Goal: Task Accomplishment & Management: Use online tool/utility

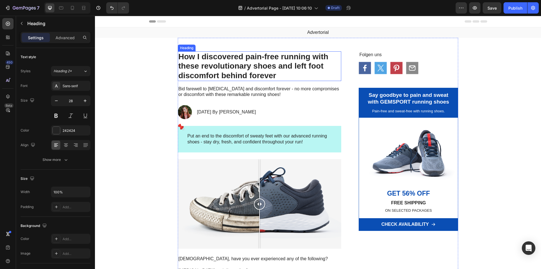
click at [220, 71] on h1 "How I discovered pain-free running with these revolutionary shoes and left foot…" at bounding box center [260, 66] width 164 height 30
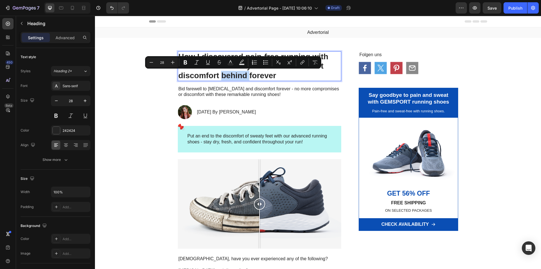
click at [220, 71] on p "How I discovered pain-free running with these revolutionary shoes and left foot…" at bounding box center [260, 66] width 162 height 28
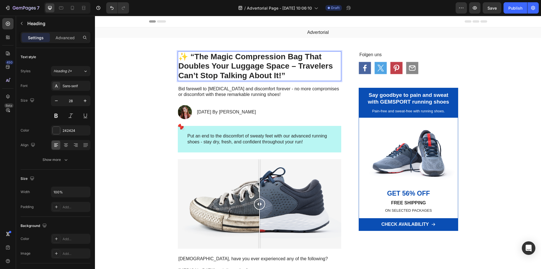
click at [190, 55] on p "✨ “The Magic Compression Bag That Doubles Your Luggage Space – Travelers Can’t …" at bounding box center [260, 66] width 162 height 28
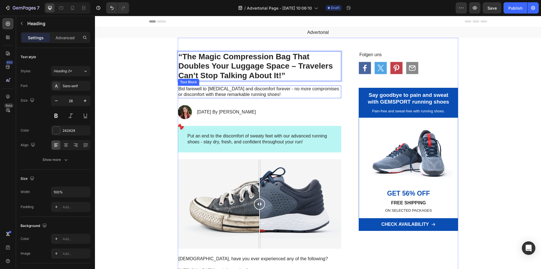
click at [279, 90] on p "Bid farewell to foot pain and discomfort forever - no more compromises or disco…" at bounding box center [260, 92] width 162 height 12
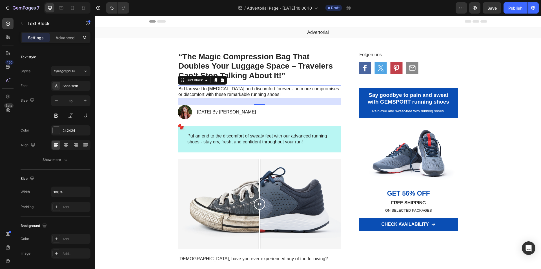
click at [238, 94] on p "Bid farewell to foot pain and discomfort forever - no more compromises or disco…" at bounding box center [260, 92] width 162 height 12
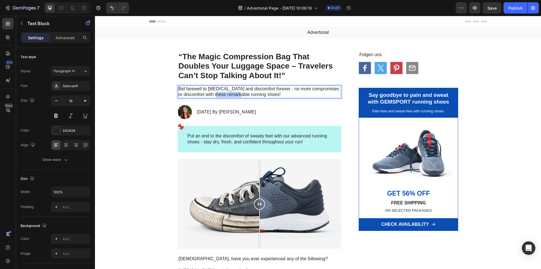
click at [238, 94] on p "Bid farewell to foot pain and discomfort forever - no more compromises or disco…" at bounding box center [260, 92] width 162 height 12
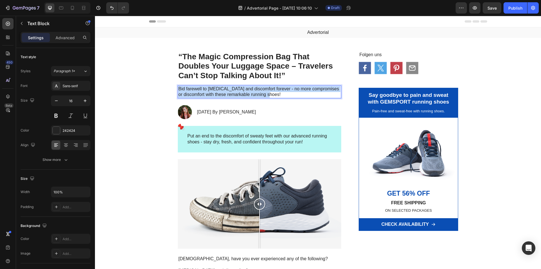
click at [238, 94] on p "Bid farewell to foot pain and discomfort forever - no more compromises or disco…" at bounding box center [260, 92] width 162 height 12
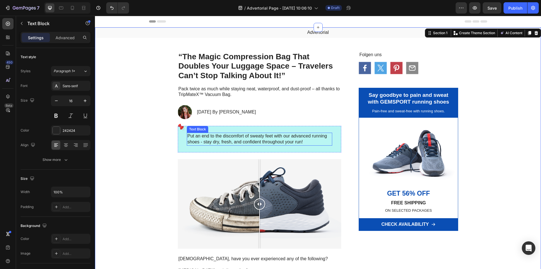
click at [226, 138] on p "Put an end to the discomfort of sweaty feet with our advanced running shoes - s…" at bounding box center [260, 139] width 144 height 12
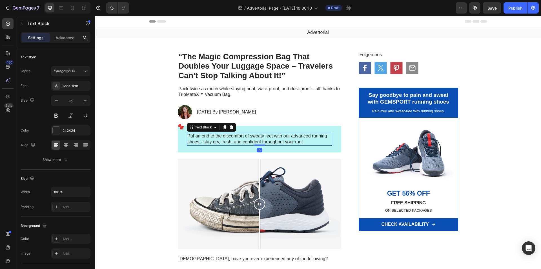
click at [226, 138] on p "Put an end to the discomfort of sweaty feet with our advanced running shoes - s…" at bounding box center [260, 139] width 144 height 12
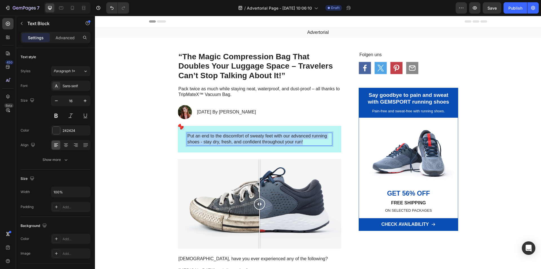
click at [226, 138] on p "Put an end to the discomfort of sweaty feet with our advanced running shoes - s…" at bounding box center [260, 139] width 144 height 12
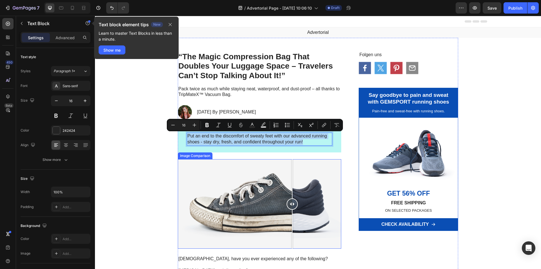
click at [290, 170] on div at bounding box center [260, 203] width 164 height 89
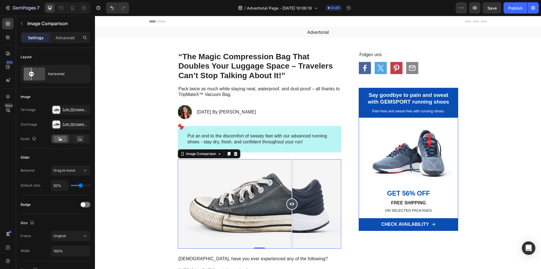
drag, startPoint x: 290, startPoint y: 170, endPoint x: 287, endPoint y: 193, distance: 23.5
click at [287, 193] on div at bounding box center [292, 203] width 11 height 89
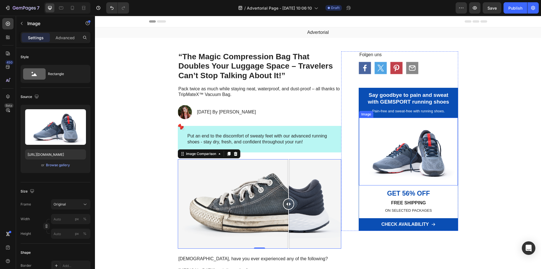
click at [412, 164] on img at bounding box center [408, 152] width 99 height 68
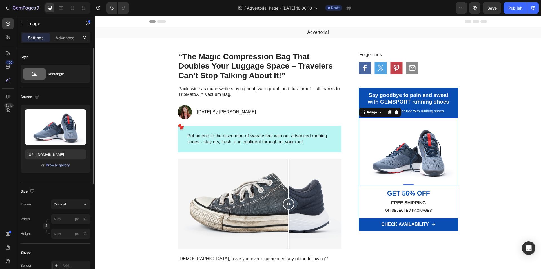
click at [55, 166] on div "Browse gallery" at bounding box center [58, 164] width 24 height 5
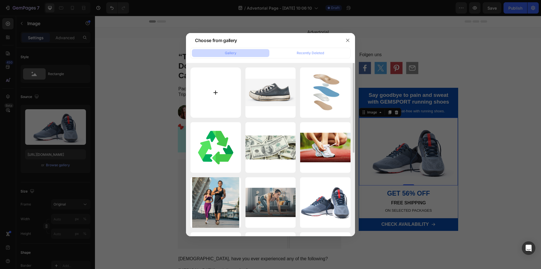
click at [214, 102] on input "file" at bounding box center [216, 92] width 50 height 50
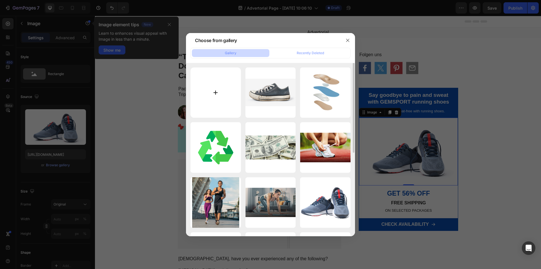
type input "C:\fakepath\Combo 3 Túi du lịch.png"
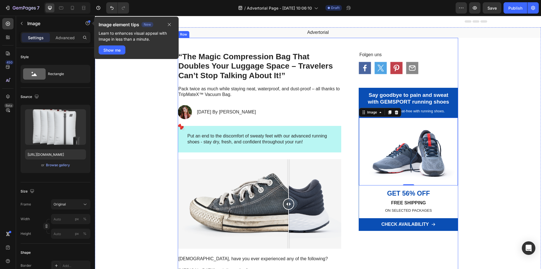
type input "https://cdn.shopify.com/s/files/1/0621/8022/9163/files/gempages_586066319539962…"
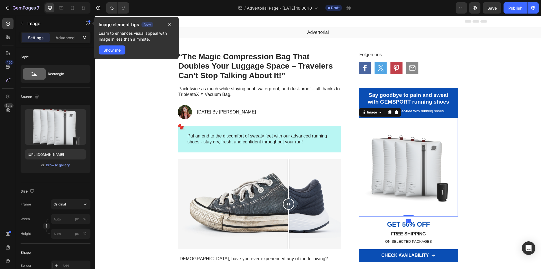
drag, startPoint x: 407, startPoint y: 215, endPoint x: 407, endPoint y: 204, distance: 11.0
click at [407, 204] on div "Image 0" at bounding box center [409, 167] width 100 height 99
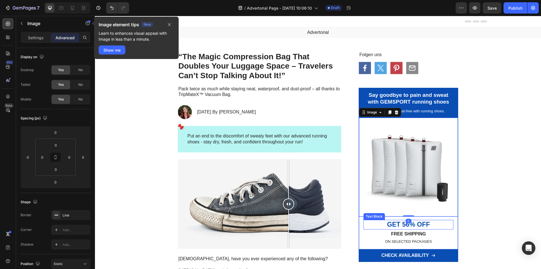
click at [409, 226] on p "GET 56% OFF" at bounding box center [408, 224] width 89 height 8
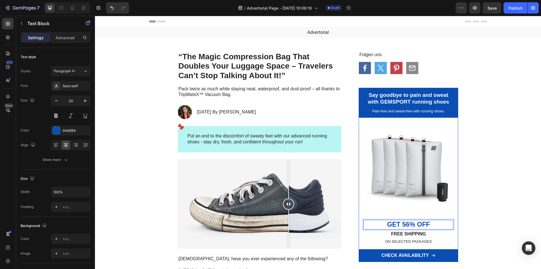
click at [402, 222] on p "GET 56% OFF" at bounding box center [408, 224] width 89 height 8
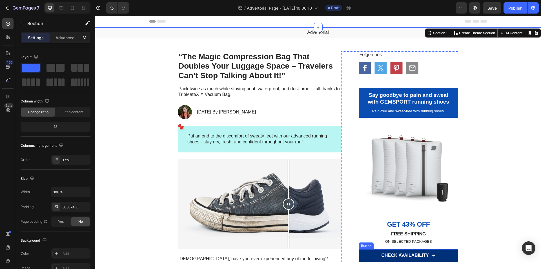
click at [441, 257] on link "CHECK AVAILABILITY" at bounding box center [409, 255] width 100 height 13
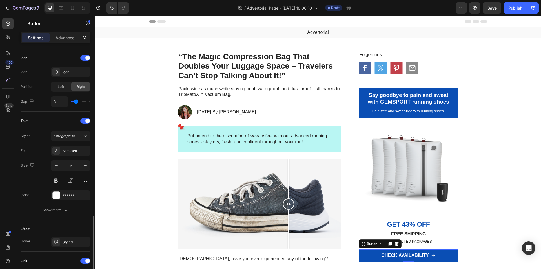
scroll to position [241, 0]
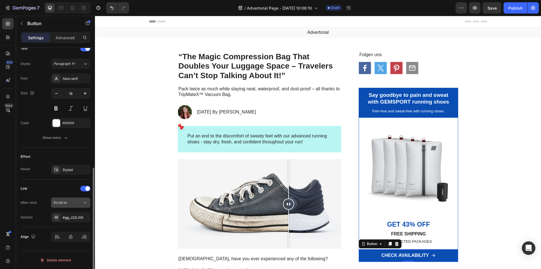
click at [82, 203] on div "Scroll to" at bounding box center [68, 202] width 29 height 5
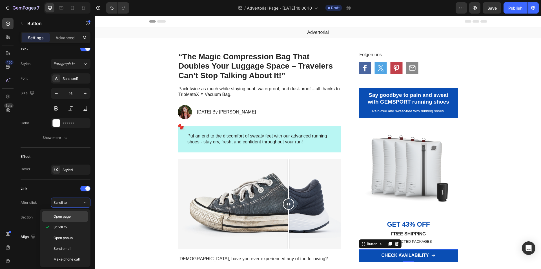
click at [77, 213] on div "Open page" at bounding box center [65, 216] width 46 height 11
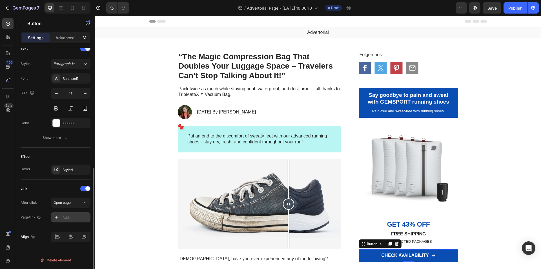
click at [77, 215] on div "Add..." at bounding box center [76, 217] width 27 height 5
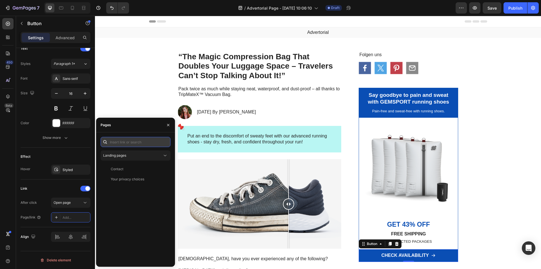
click at [126, 142] on input "text" at bounding box center [136, 142] width 70 height 10
paste input "https://www.tripmatex.com/products/tripmatex%E2%84%A2-vacuum-kit"
type input "https://www.tripmatex.com/products/tripmatex%E2%84%A2-vacuum-kit"
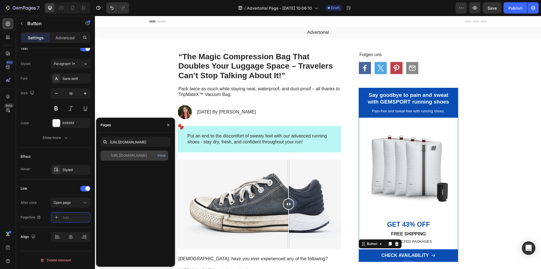
click at [132, 151] on div "https://www.tripmatex.com/products/tripmatex%E2%84%A2-vacuum-kit View" at bounding box center [135, 155] width 68 height 10
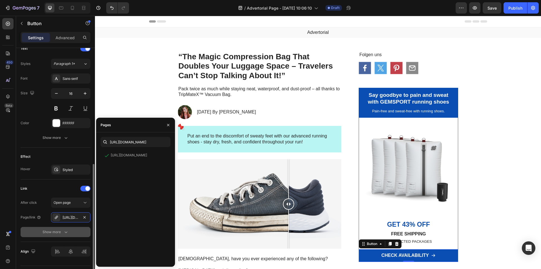
click at [59, 233] on div "Show more" at bounding box center [56, 232] width 26 height 6
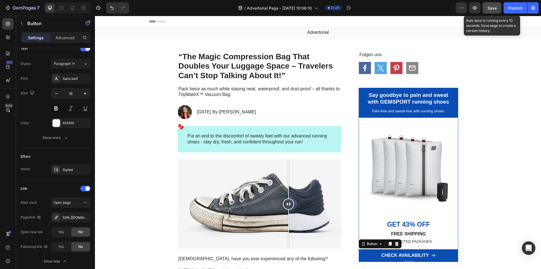
click at [493, 8] on span "Save" at bounding box center [492, 8] width 9 height 5
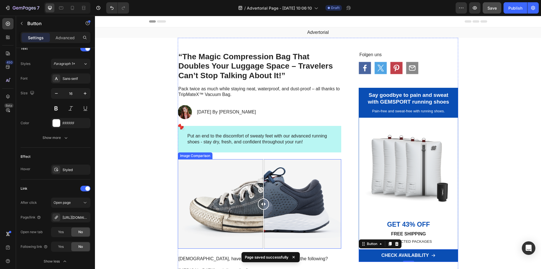
click at [261, 196] on div at bounding box center [260, 203] width 164 height 89
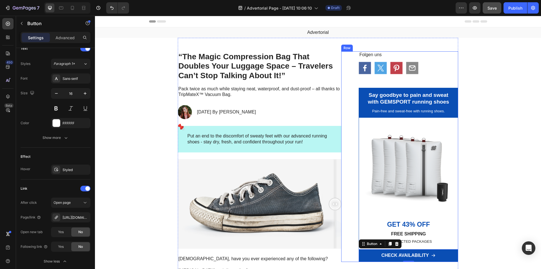
drag, startPoint x: 259, startPoint y: 204, endPoint x: 345, endPoint y: 201, distance: 86.3
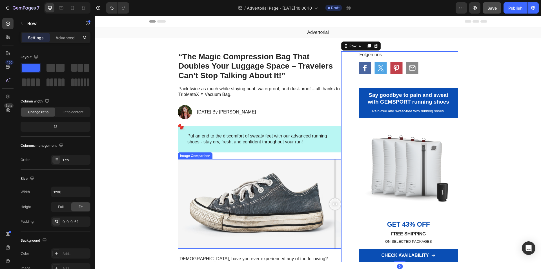
click at [201, 197] on div at bounding box center [260, 203] width 164 height 89
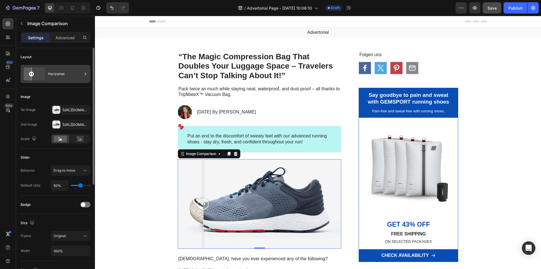
click at [41, 74] on icon at bounding box center [34, 73] width 26 height 15
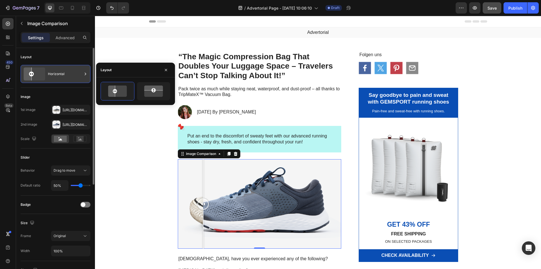
click at [41, 74] on icon at bounding box center [34, 73] width 26 height 15
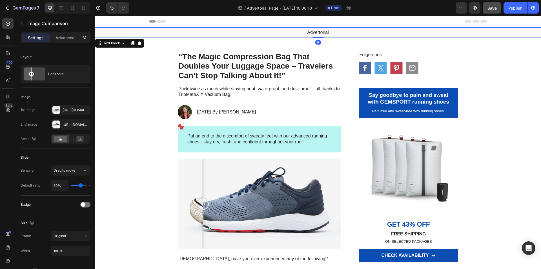
click at [336, 32] on p "Advertorial" at bounding box center [318, 33] width 445 height 6
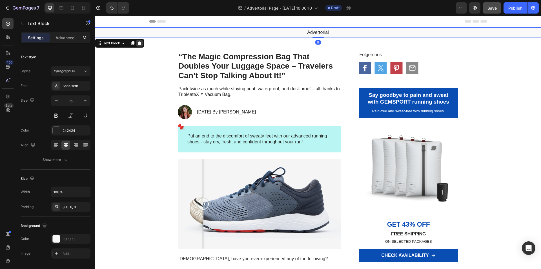
click at [140, 45] on icon at bounding box center [140, 43] width 4 height 4
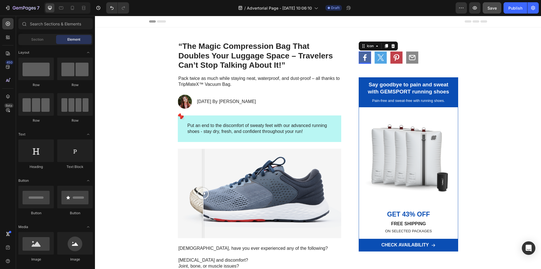
click at [368, 62] on rect at bounding box center [365, 57] width 12 height 12
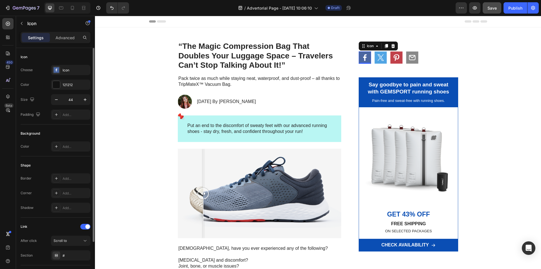
scroll to position [38, 0]
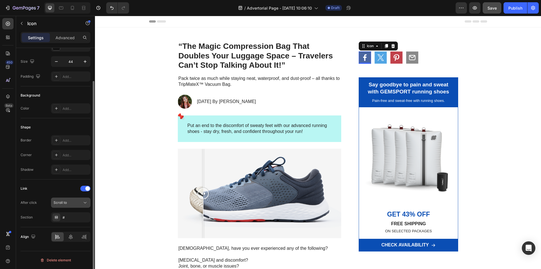
click at [66, 204] on span "Scroll to" at bounding box center [60, 202] width 13 height 4
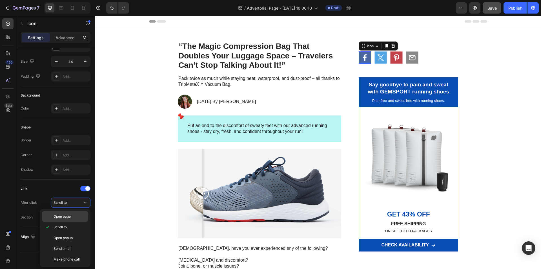
click at [68, 216] on span "Open page" at bounding box center [62, 216] width 17 height 5
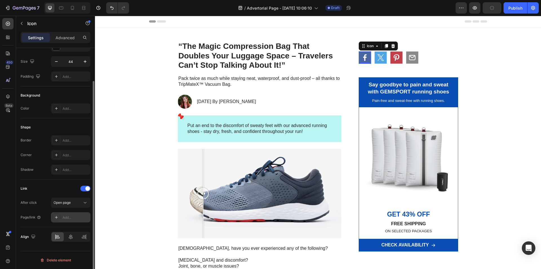
click at [67, 215] on div "Add..." at bounding box center [76, 217] width 27 height 5
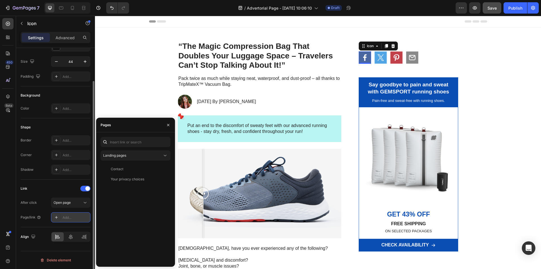
click at [71, 215] on div "Add..." at bounding box center [76, 217] width 27 height 5
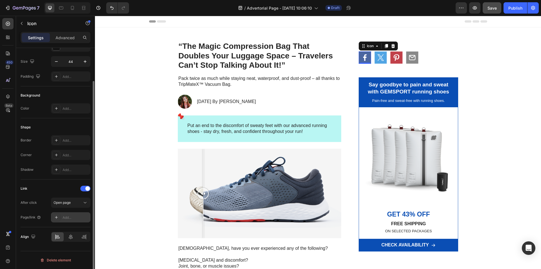
click at [71, 217] on div "Add..." at bounding box center [76, 217] width 27 height 5
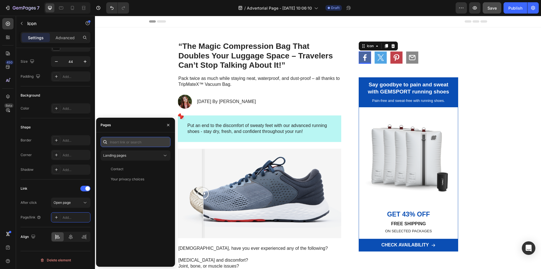
paste input "https://www.facebook.com/tripmatex"
type input "https://www.facebook.com/tripmatex"
click at [136, 151] on div "https://www.facebook.com/tripmatex View" at bounding box center [135, 155] width 68 height 10
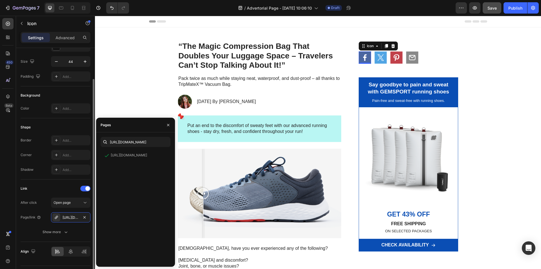
click at [66, 184] on div "Link" at bounding box center [56, 188] width 70 height 9
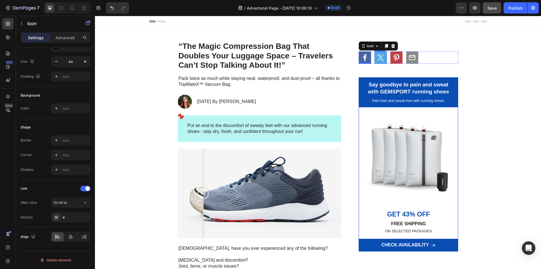
click at [378, 60] on rect at bounding box center [381, 57] width 12 height 12
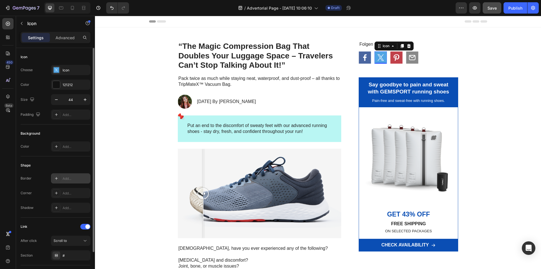
scroll to position [38, 0]
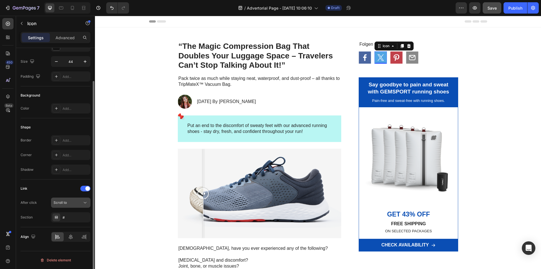
click at [68, 202] on div "Scroll to" at bounding box center [68, 202] width 29 height 5
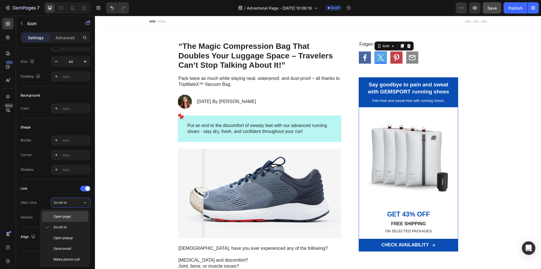
click at [68, 213] on div "Open page" at bounding box center [65, 216] width 46 height 11
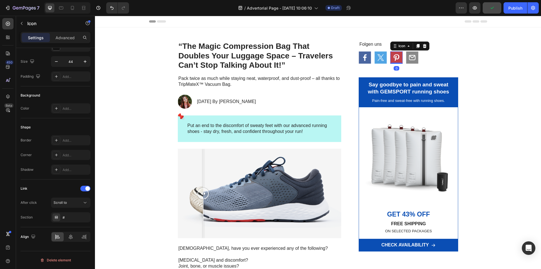
click at [397, 56] on icon at bounding box center [397, 57] width 6 height 6
click at [77, 203] on div "Scroll to" at bounding box center [68, 202] width 29 height 5
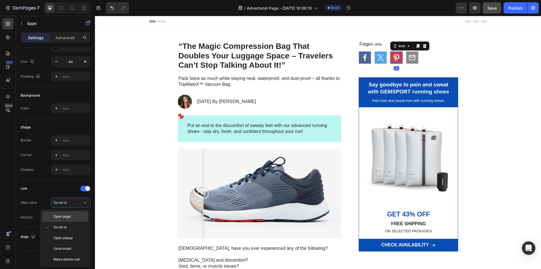
click at [73, 214] on p "Open page" at bounding box center [70, 216] width 32 height 5
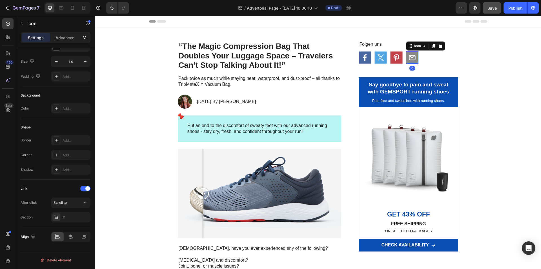
click at [413, 55] on rect at bounding box center [413, 57] width 12 height 12
click at [67, 202] on span "Scroll to" at bounding box center [60, 202] width 13 height 4
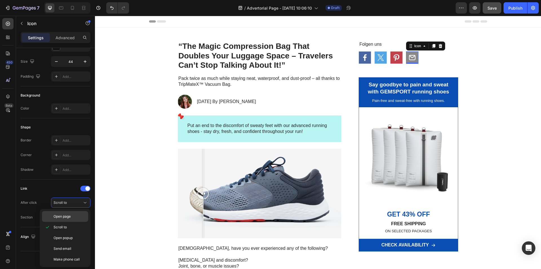
click at [68, 219] on div "Open page" at bounding box center [65, 216] width 46 height 11
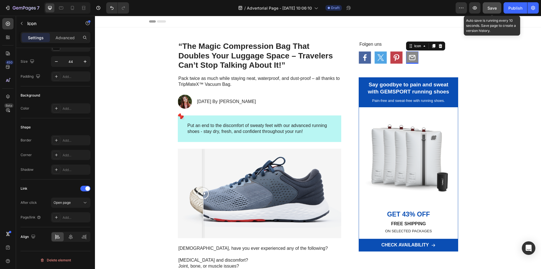
click at [495, 9] on span "Save" at bounding box center [492, 8] width 9 height 5
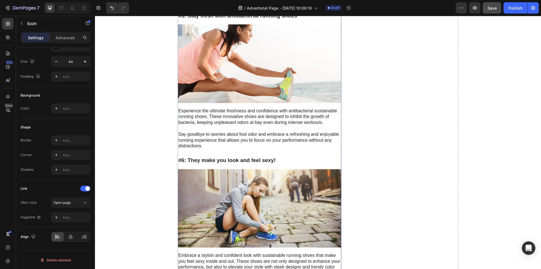
scroll to position [1748, 0]
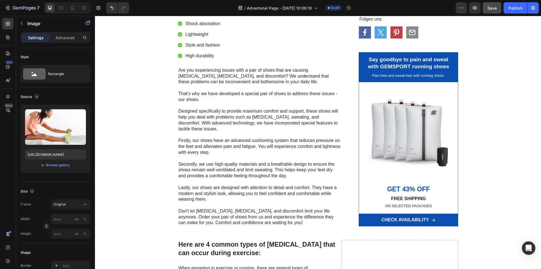
scroll to position [592, 0]
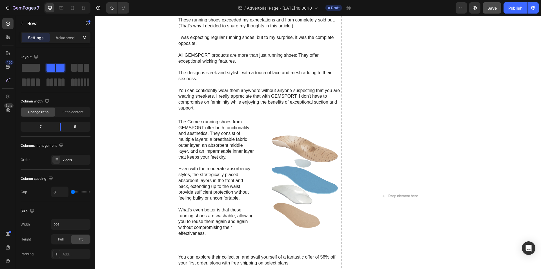
scroll to position [2087, 0]
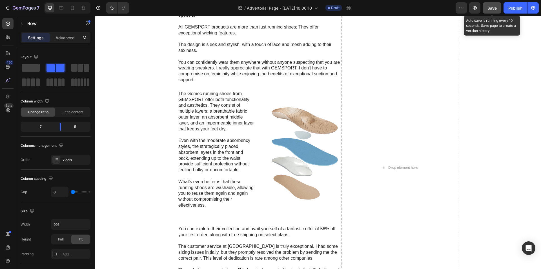
click at [492, 11] on button "Save" at bounding box center [492, 7] width 19 height 11
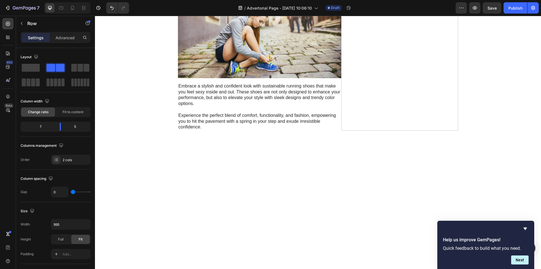
scroll to position [1720, 0]
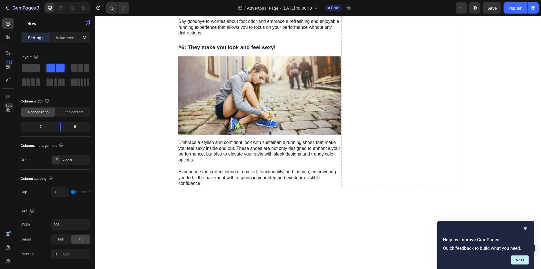
click at [522, 228] on div at bounding box center [486, 228] width 86 height 7
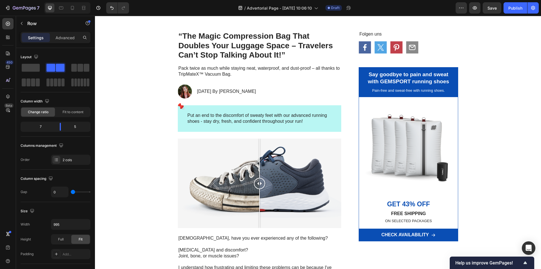
scroll to position [0, 0]
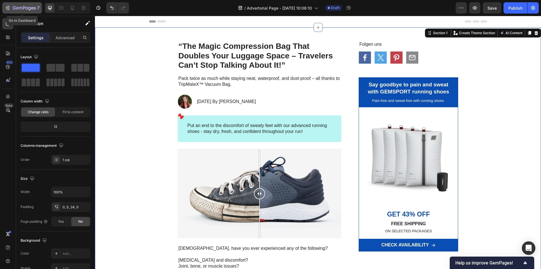
click at [11, 7] on div "7" at bounding box center [22, 8] width 35 height 7
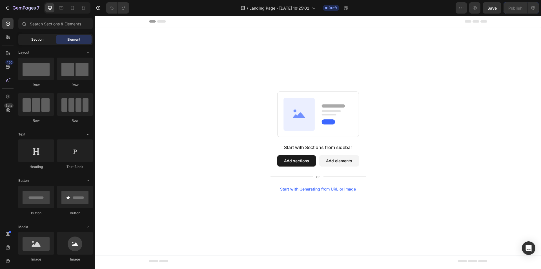
click at [40, 38] on span "Section" at bounding box center [37, 39] width 12 height 5
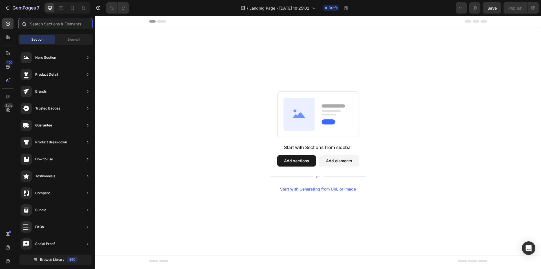
click at [46, 24] on input "text" at bounding box center [55, 23] width 74 height 11
paste input "Sticky Top Bar"
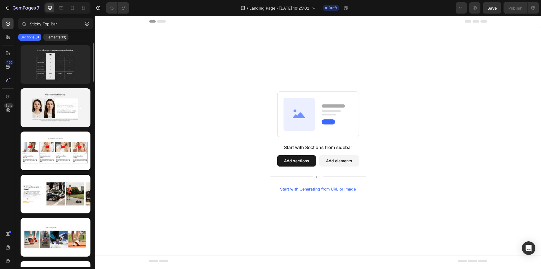
click at [48, 45] on div at bounding box center [56, 64] width 70 height 39
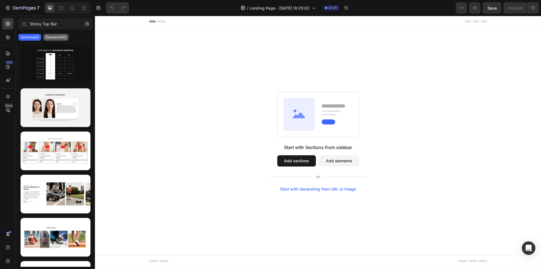
click at [50, 38] on p "Elements(10)" at bounding box center [56, 37] width 21 height 5
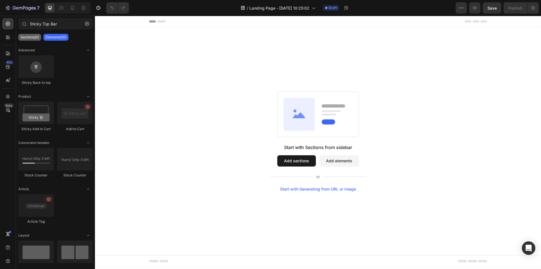
click at [36, 38] on p "Sections(0)" at bounding box center [30, 37] width 18 height 5
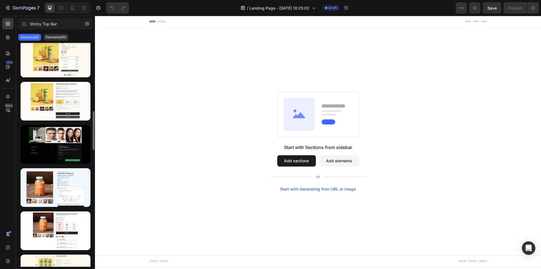
scroll to position [282, 0]
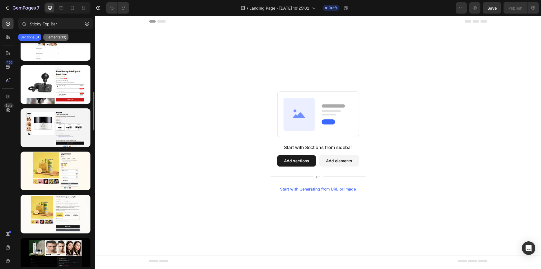
click at [54, 39] on p "Elements(10)" at bounding box center [56, 37] width 21 height 5
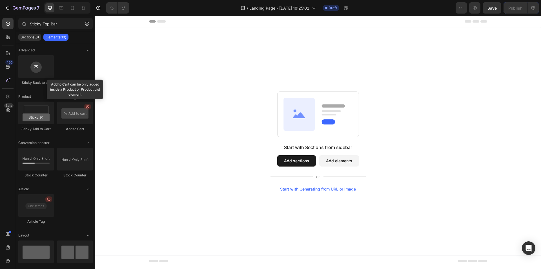
scroll to position [52, 0]
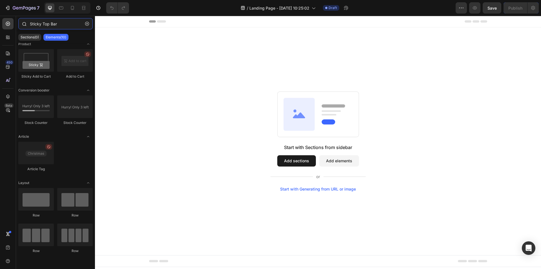
click at [65, 26] on input "Sticky Top Bar" at bounding box center [55, 23] width 74 height 11
paste input "Optional"
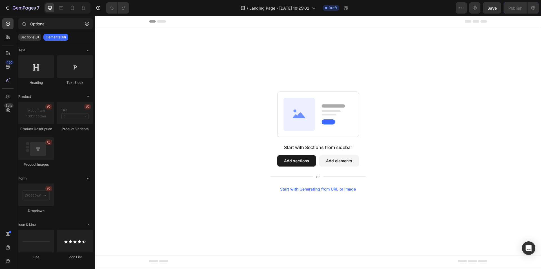
click at [499, 202] on div "Start with Sections from sidebar Add sections Add elements Start with Generatin…" at bounding box center [318, 141] width 446 height 228
click at [49, 24] on input "Optional" at bounding box center [55, 23] width 74 height 11
paste input "Sticky Top Bar"
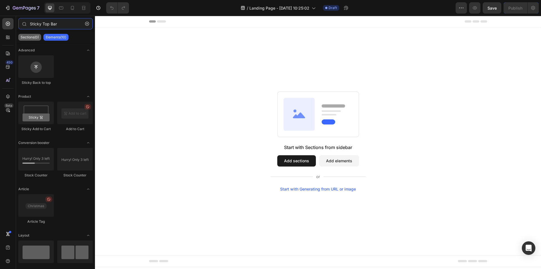
type input "Sticky Top Bar"
click at [35, 40] on div "Sections(0)" at bounding box center [29, 37] width 23 height 7
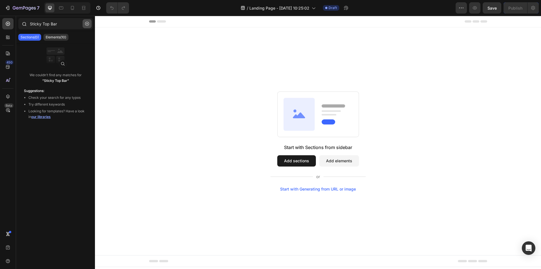
click at [86, 25] on icon "button" at bounding box center [87, 24] width 4 height 4
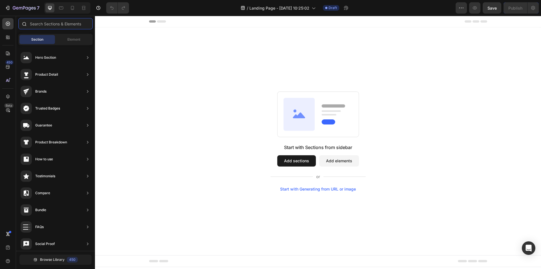
click at [68, 25] on input "text" at bounding box center [55, 23] width 74 height 11
paste input "Hero Banner"
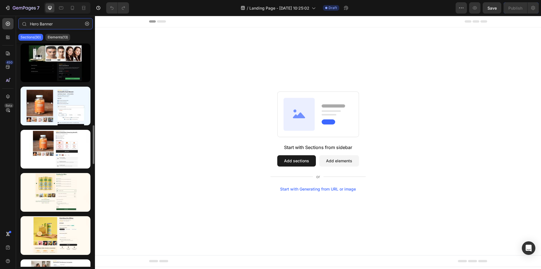
scroll to position [307, 0]
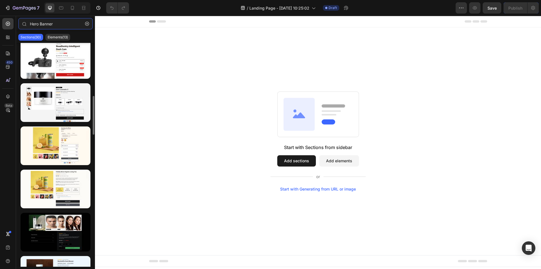
type input "Hero Banner"
click at [88, 23] on icon "button" at bounding box center [87, 24] width 2 height 2
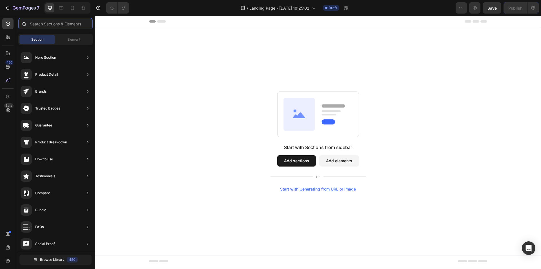
click at [68, 23] on input "text" at bounding box center [55, 23] width 74 height 11
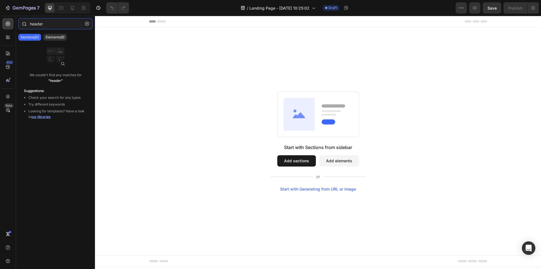
type input "header"
click at [87, 23] on icon "button" at bounding box center [87, 24] width 2 height 2
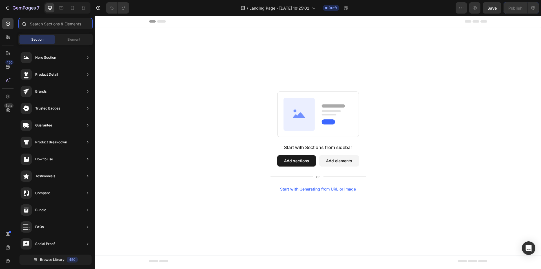
click at [87, 23] on input "text" at bounding box center [55, 23] width 74 height 11
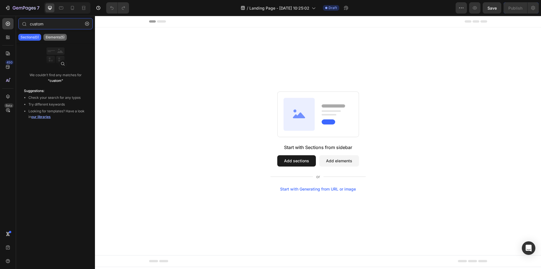
type input "custom"
click at [57, 36] on p "Elements(5)" at bounding box center [55, 37] width 19 height 5
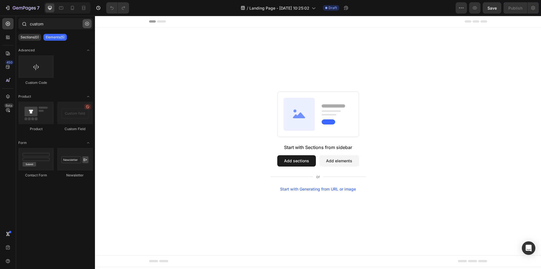
click at [83, 22] on button "button" at bounding box center [87, 23] width 9 height 9
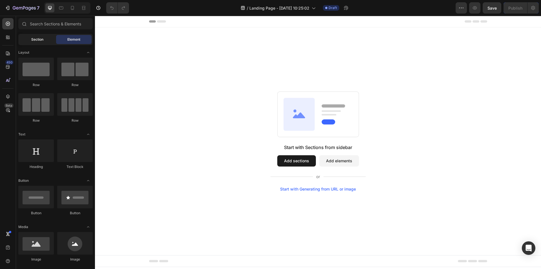
click at [39, 35] on div "Section" at bounding box center [37, 39] width 36 height 9
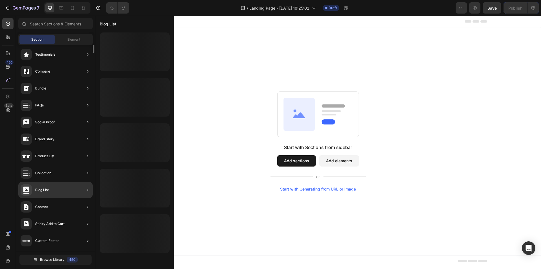
scroll to position [0, 0]
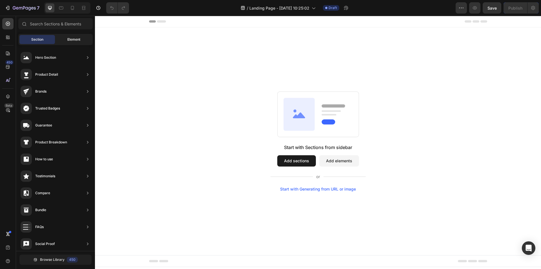
click at [70, 35] on div "Element" at bounding box center [74, 39] width 36 height 9
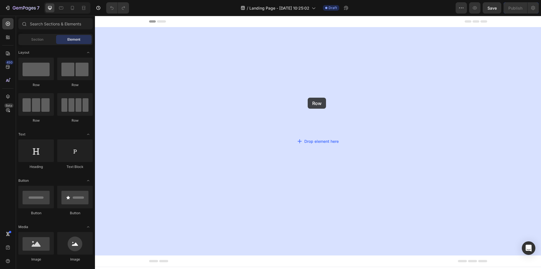
drag, startPoint x: 136, startPoint y: 85, endPoint x: 309, endPoint y: 98, distance: 172.8
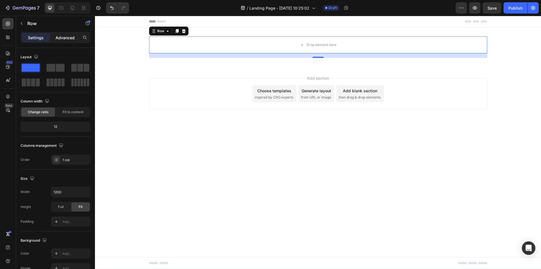
click at [64, 38] on p "Advanced" at bounding box center [65, 38] width 19 height 6
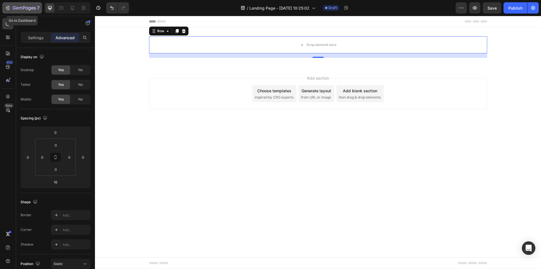
click at [14, 5] on div "7" at bounding box center [26, 8] width 27 height 7
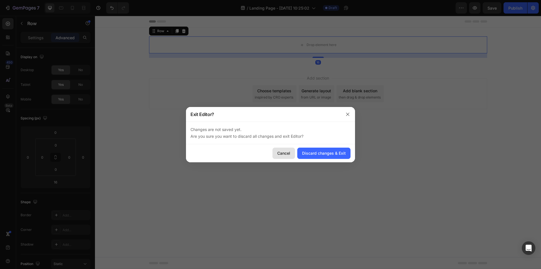
drag, startPoint x: 287, startPoint y: 156, endPoint x: 192, endPoint y: 140, distance: 96.6
click at [287, 156] on div "Cancel" at bounding box center [283, 153] width 13 height 6
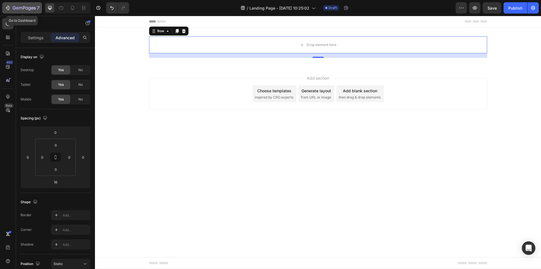
click at [5, 6] on icon "button" at bounding box center [8, 8] width 6 height 6
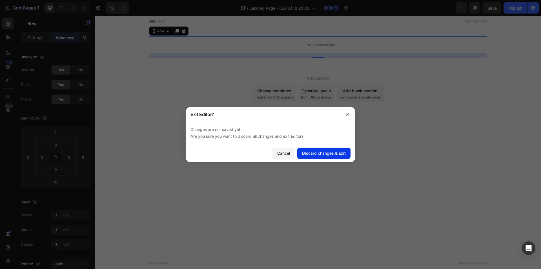
click at [317, 150] on div "Discard changes & Exit" at bounding box center [324, 153] width 44 height 6
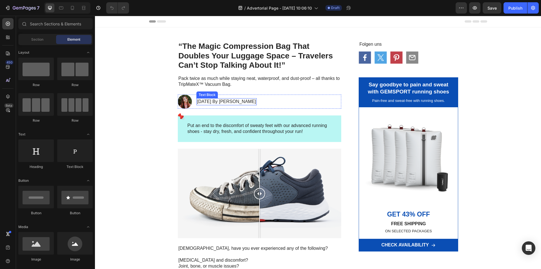
click at [228, 100] on p "[DATE] By [PERSON_NAME]" at bounding box center [226, 102] width 59 height 6
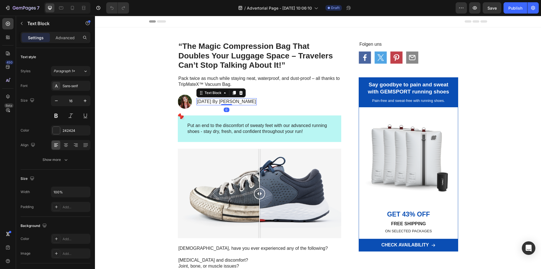
click at [228, 100] on p "[DATE] By [PERSON_NAME]" at bounding box center [226, 102] width 59 height 6
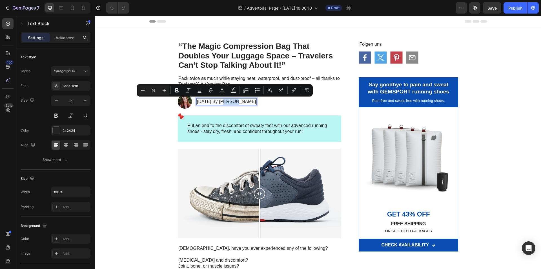
click at [228, 100] on p "[DATE] By [PERSON_NAME]" at bounding box center [226, 102] width 59 height 6
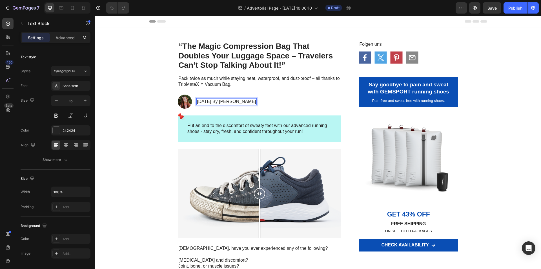
click at [229, 100] on p "[DATE] By [PERSON_NAME]" at bounding box center [226, 102] width 59 height 6
click at [240, 128] on p "Put an end to the discomfort of sweaty feet with our advanced running shoes - s…" at bounding box center [260, 129] width 144 height 12
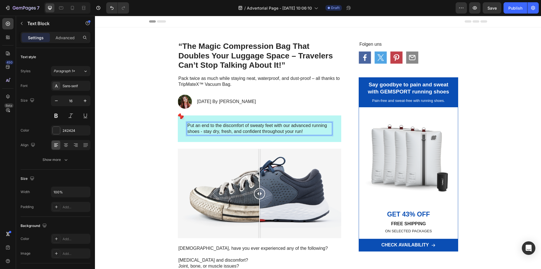
click at [235, 129] on p "Put an end to the discomfort of sweaty feet with our advanced running shoes - s…" at bounding box center [260, 129] width 144 height 12
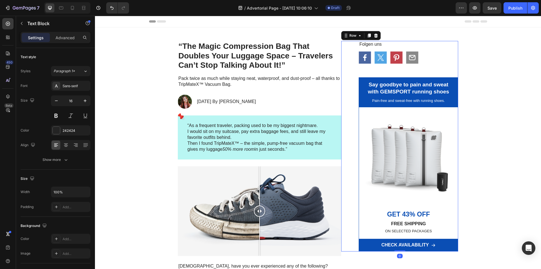
click at [342, 163] on div "Folgen uns Text Block Icon Icon Icon Icon Row Say goodbye to pain and sweat wit…" at bounding box center [399, 146] width 117 height 210
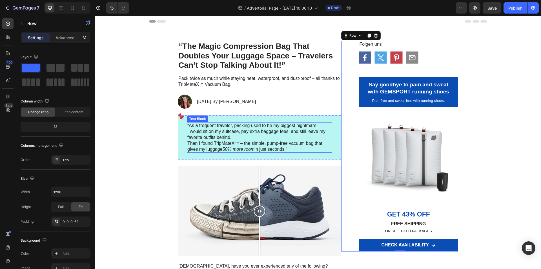
click at [227, 150] on icon "50% more room" at bounding box center [239, 149] width 32 height 5
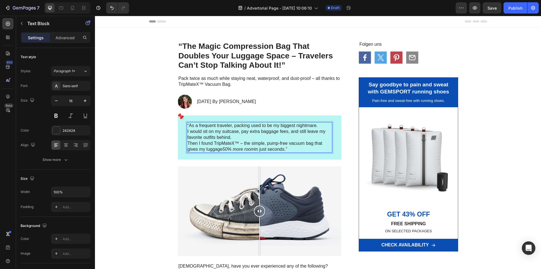
click at [226, 149] on icon "50% more room" at bounding box center [239, 149] width 32 height 5
click at [225, 148] on icon "50% more room" at bounding box center [239, 149] width 32 height 5
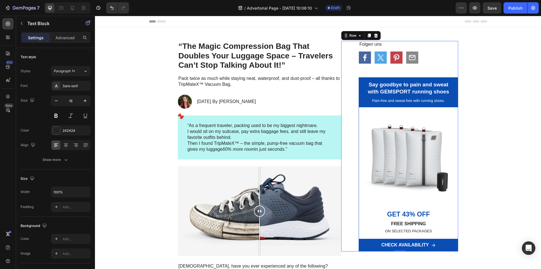
click at [346, 148] on div "Folgen uns Text Block Icon Icon Icon Icon Row Say goodbye to pain and sweat wit…" at bounding box center [399, 146] width 117 height 210
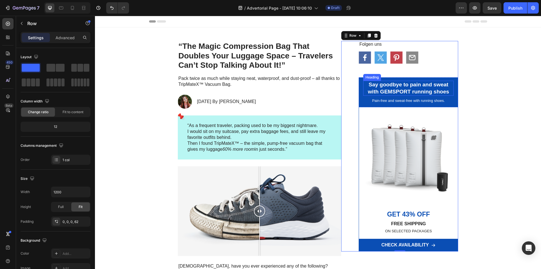
click at [403, 84] on h2 "Say goodbye to pain and sweat with GEMSPORT running shoes" at bounding box center [408, 88] width 91 height 15
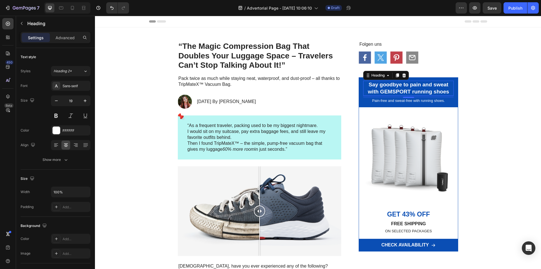
click at [403, 84] on h2 "Say goodbye to pain and sweat with GEMSPORT running shoes" at bounding box center [408, 88] width 91 height 15
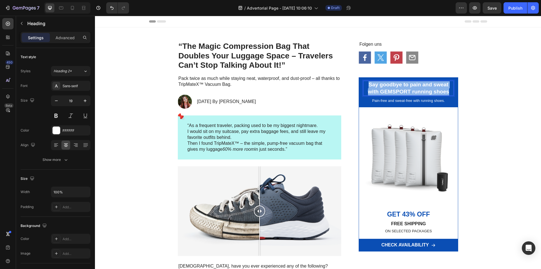
click at [403, 84] on p "Say goodbye to pain and sweat with GEMSPORT running shoes" at bounding box center [408, 88] width 89 height 14
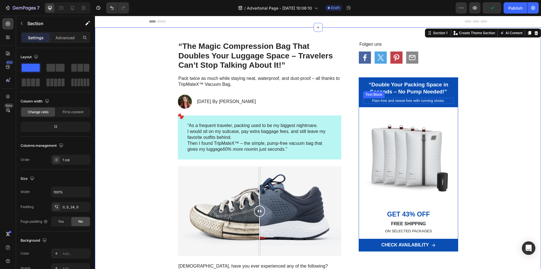
click at [395, 99] on p "Pain-free and sweat-free with running shoes." at bounding box center [408, 100] width 89 height 5
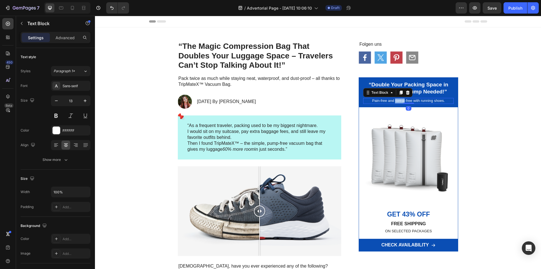
click at [395, 99] on p "Pain-free and sweat-free with running shoes." at bounding box center [408, 100] width 89 height 5
click at [405, 99] on p "Flash Sale [DATE] – 40% OFF + Free Shipping" at bounding box center [408, 100] width 89 height 5
click at [405, 101] on p "Flash Sale [DATE] – 43% OFF + Free Shipping" at bounding box center [408, 100] width 89 height 5
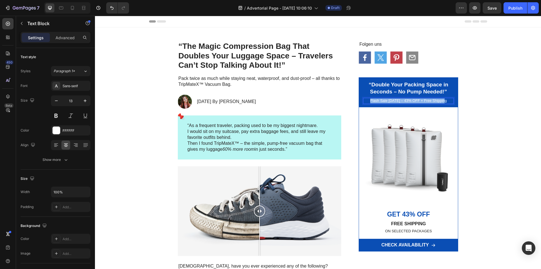
click at [405, 101] on p "Flash Sale [DATE] – 43% OFF + Free Shipping" at bounding box center [408, 100] width 89 height 5
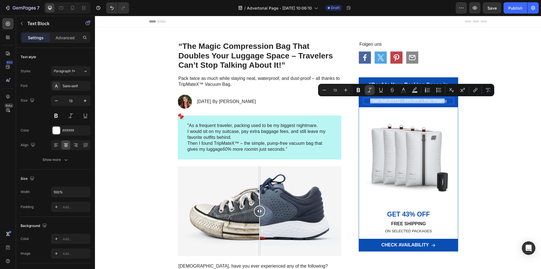
click at [371, 90] on icon "Editor contextual toolbar" at bounding box center [370, 90] width 6 height 6
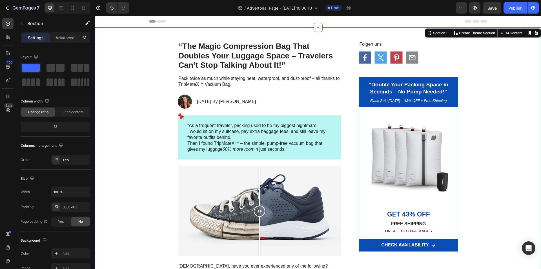
scroll to position [85, 0]
